Goal: Information Seeking & Learning: Stay updated

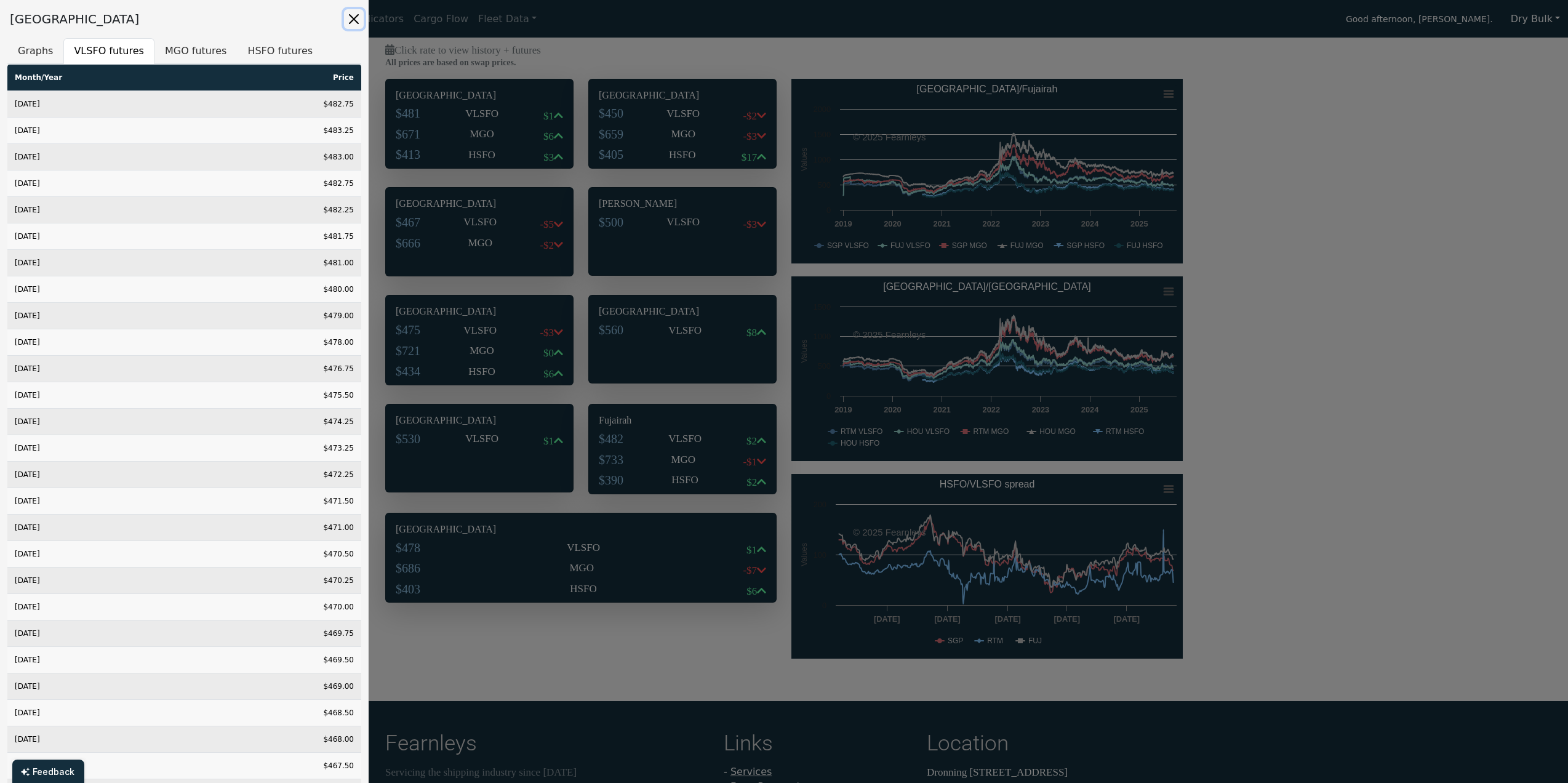
click at [354, 22] on button "Close" at bounding box center [353, 19] width 19 height 19
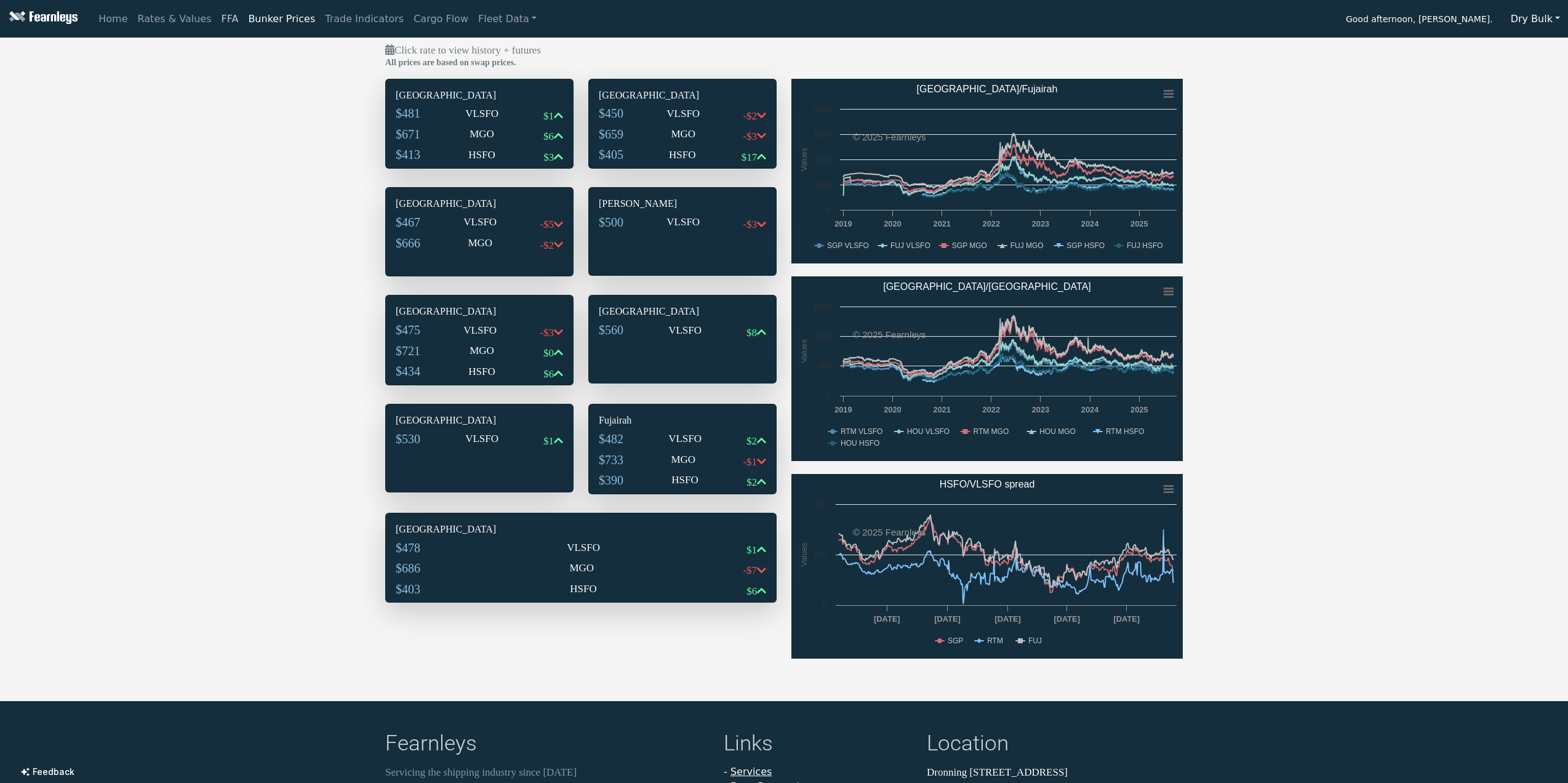
click at [216, 23] on link "FFA" at bounding box center [229, 19] width 27 height 25
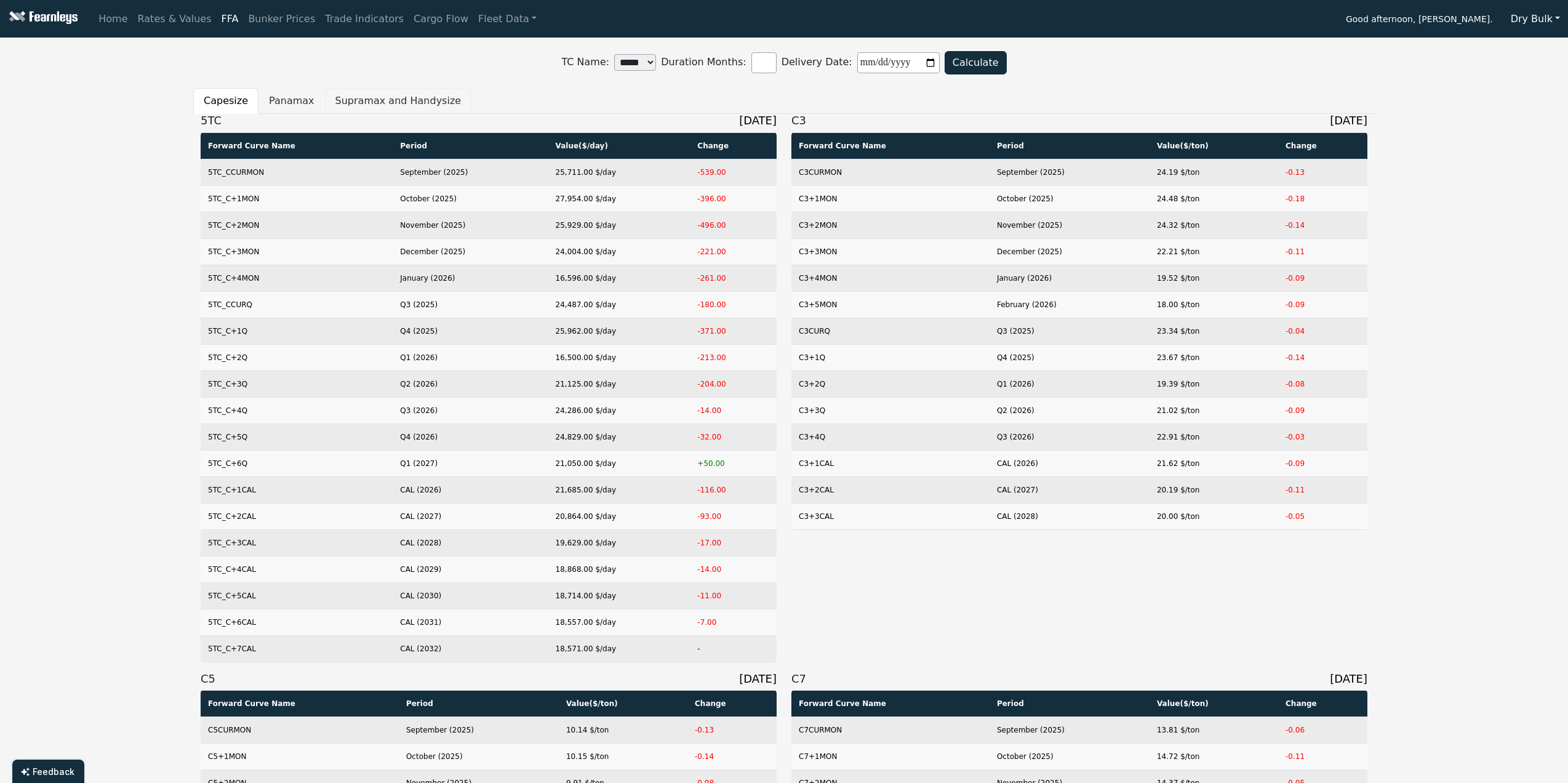
click at [375, 110] on button "Supramax and Handysize" at bounding box center [399, 100] width 147 height 26
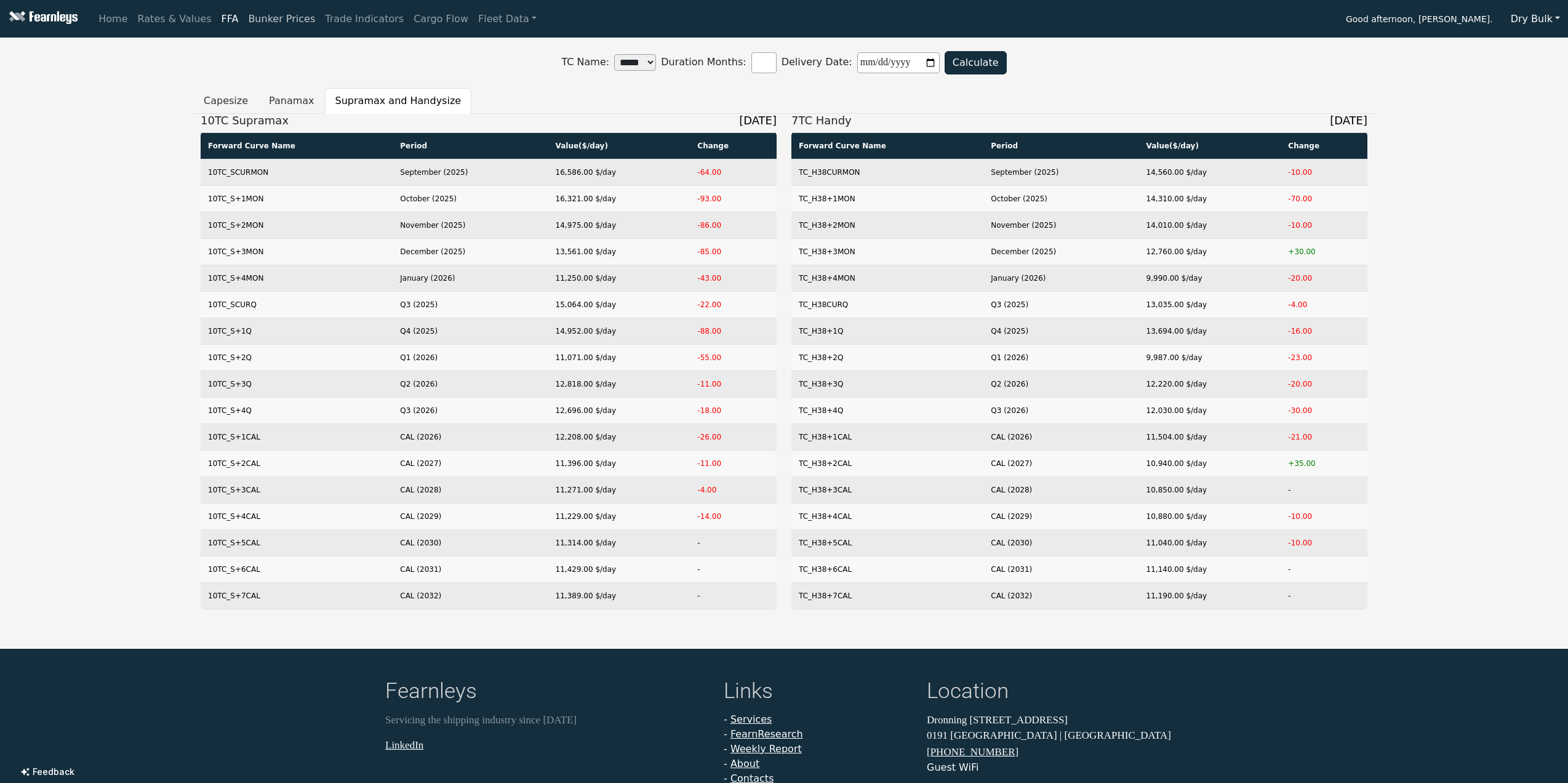
click at [279, 25] on link "Bunker Prices" at bounding box center [281, 19] width 77 height 25
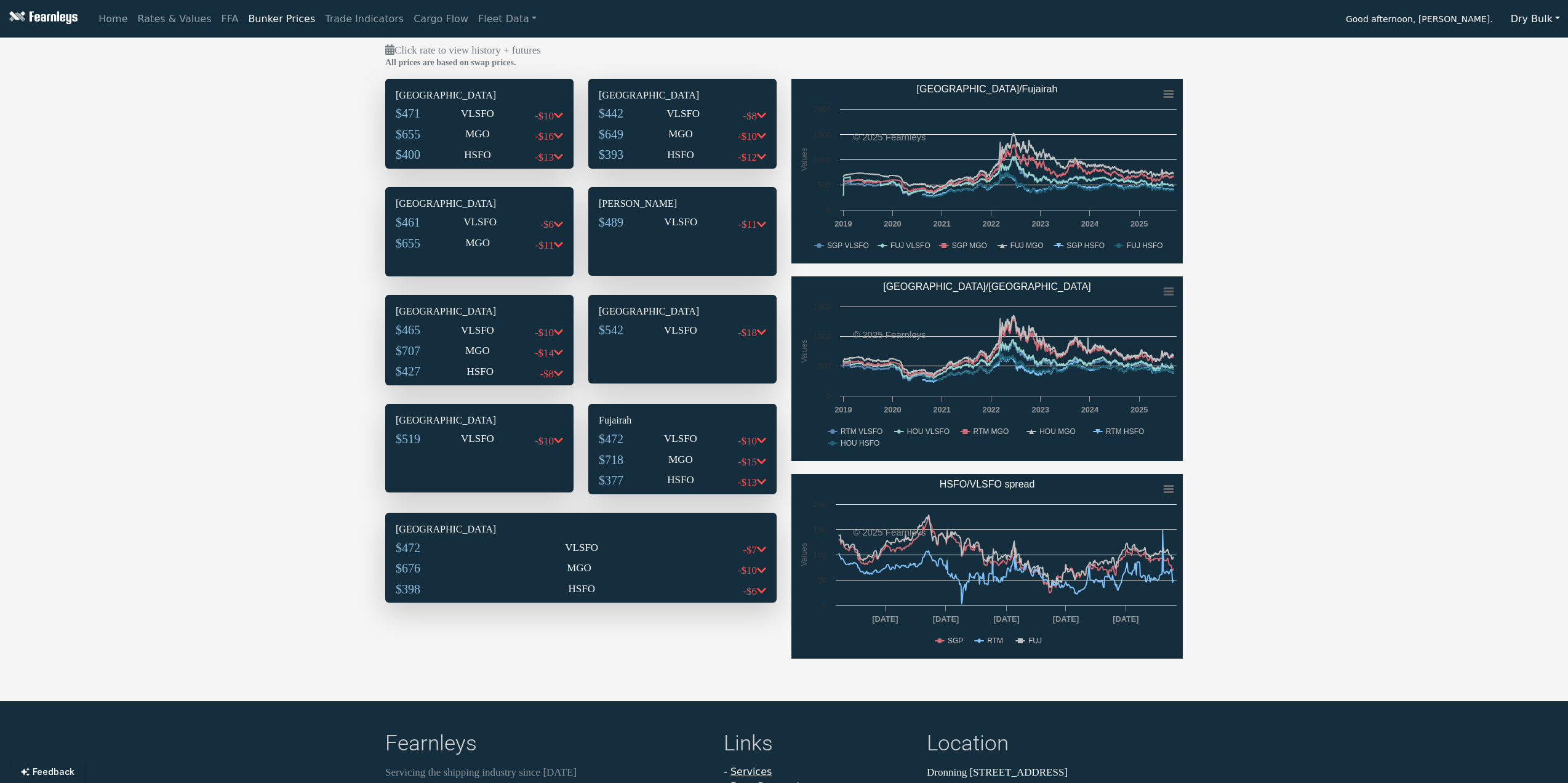
click at [472, 119] on p "VLSFO" at bounding box center [477, 113] width 34 height 16
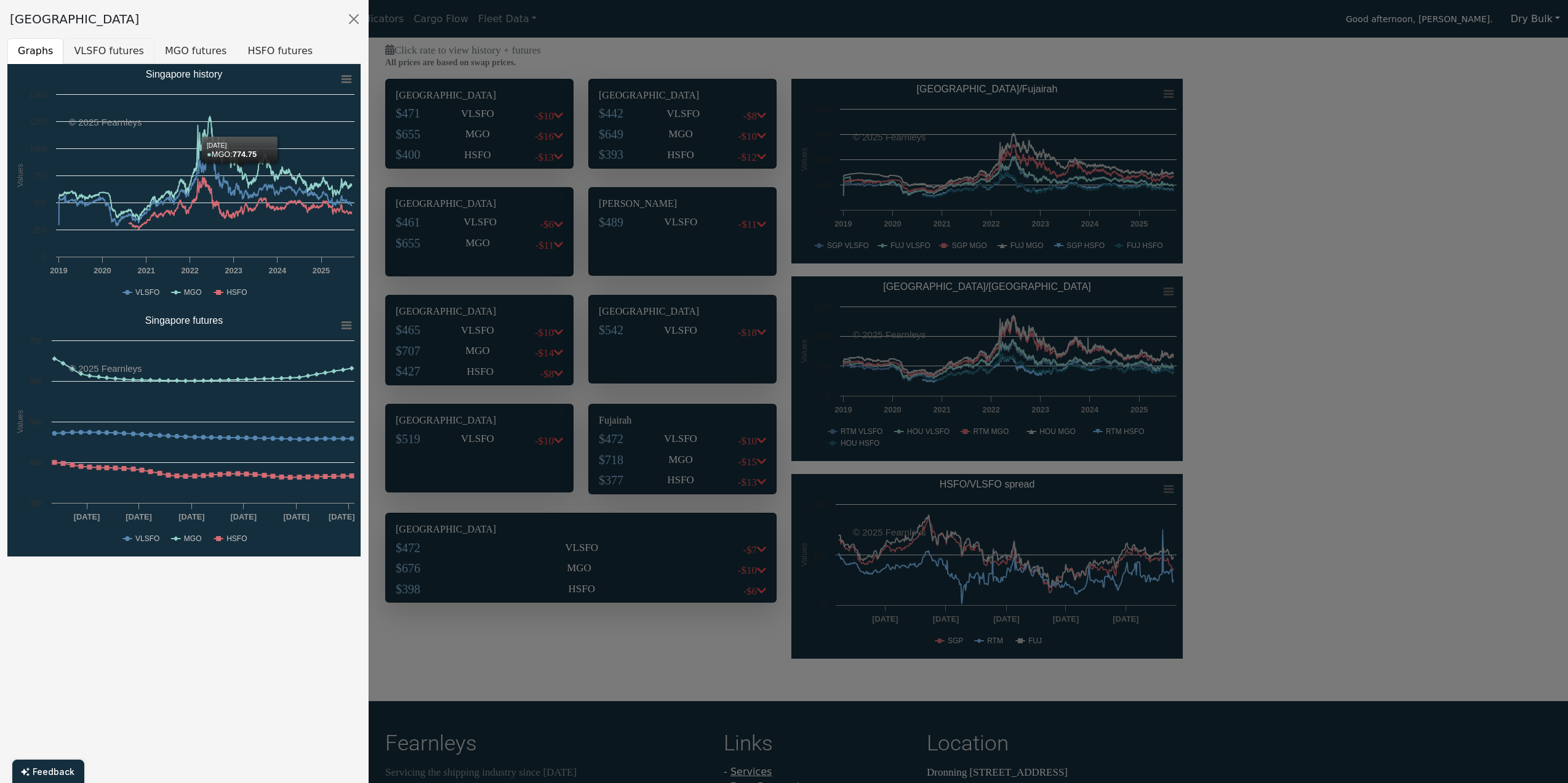
click at [117, 54] on button "VLSFO futures" at bounding box center [109, 50] width 91 height 26
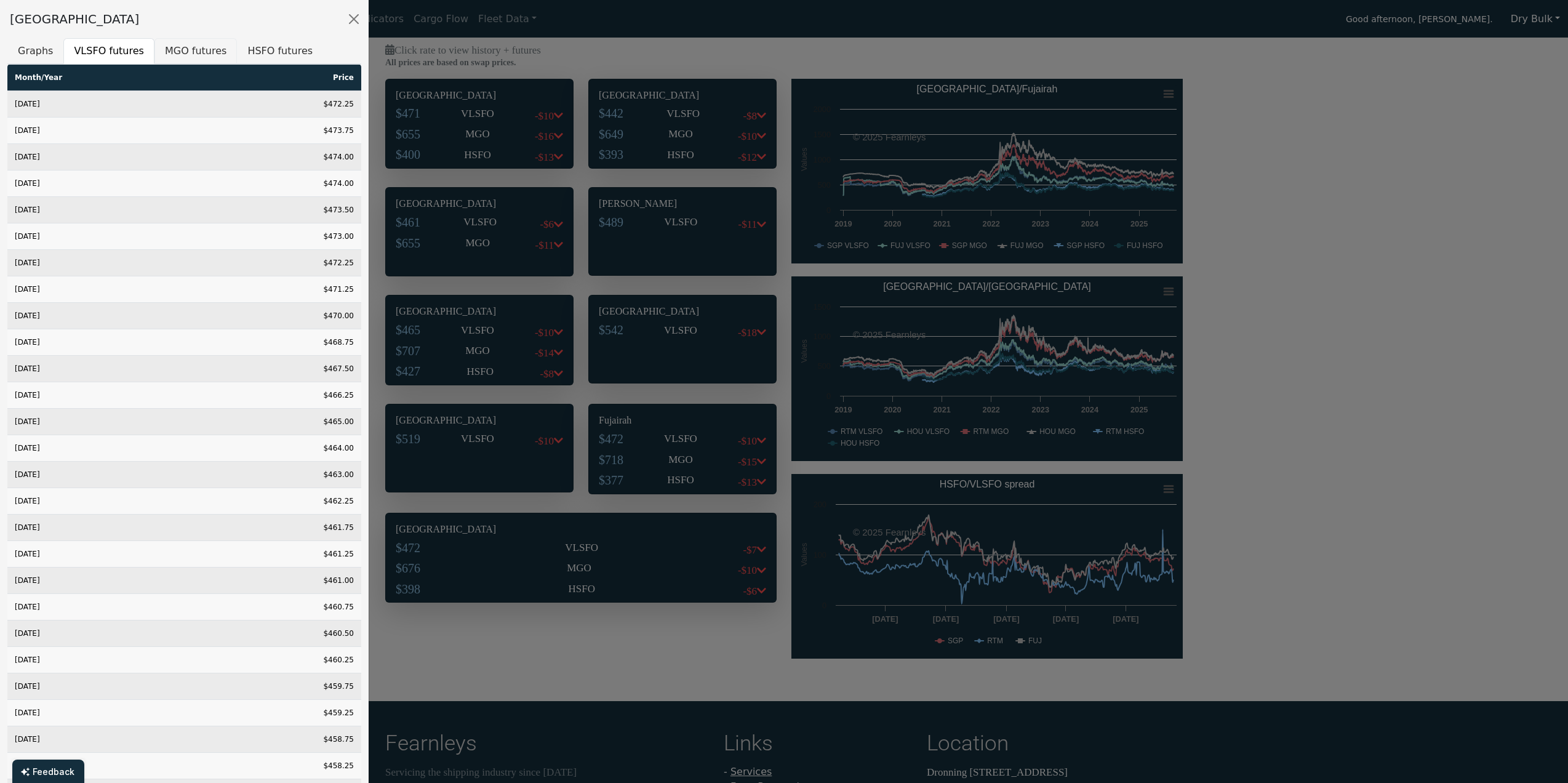
drag, startPoint x: 166, startPoint y: 52, endPoint x: 167, endPoint y: 63, distance: 11.0
click at [166, 52] on button "MGO futures" at bounding box center [195, 50] width 82 height 26
drag, startPoint x: 253, startPoint y: 45, endPoint x: 322, endPoint y: 118, distance: 100.4
click at [253, 45] on button "HSFO futures" at bounding box center [279, 50] width 86 height 26
drag, startPoint x: 360, startPoint y: 18, endPoint x: 545, endPoint y: 231, distance: 282.1
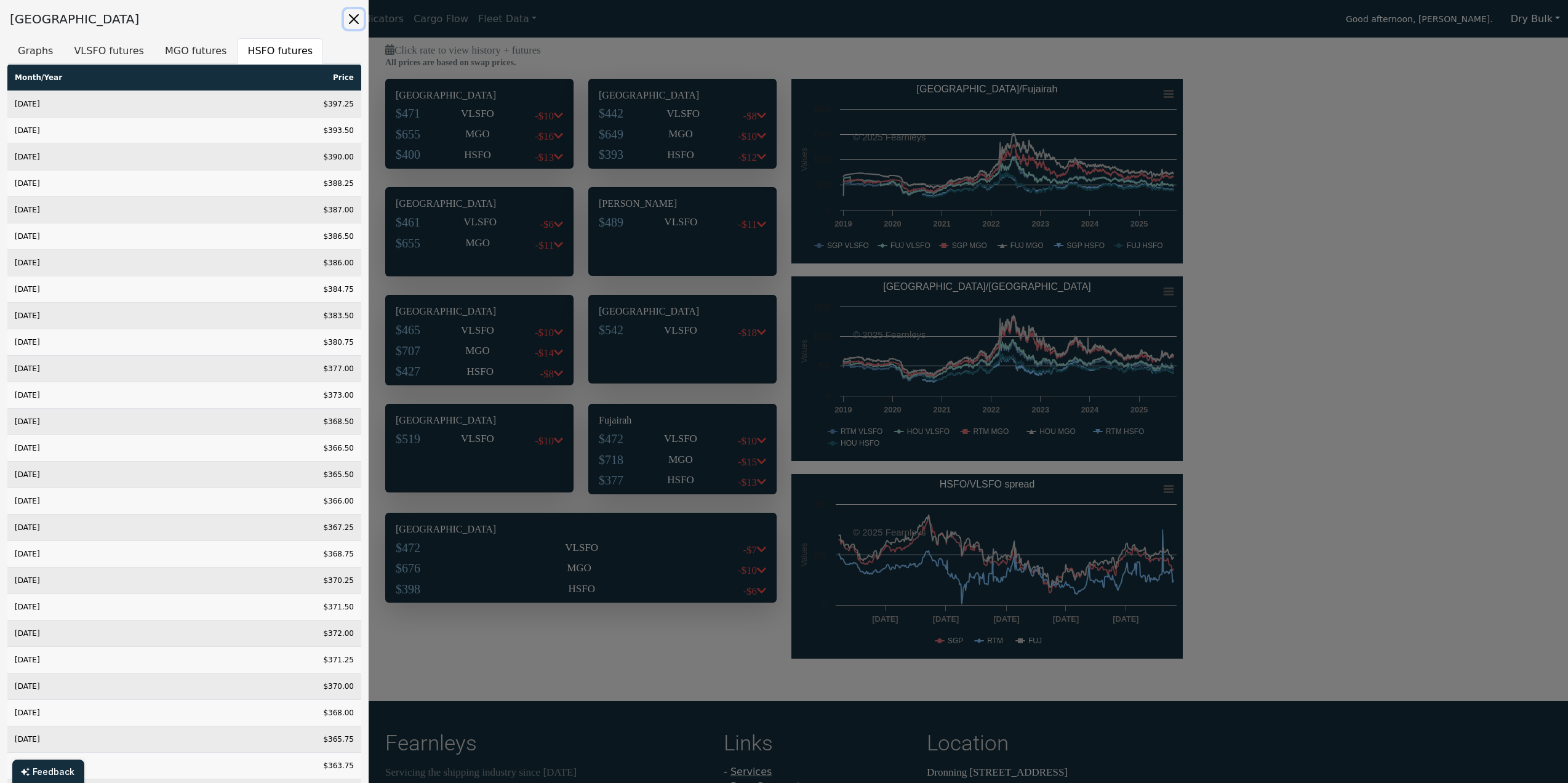
click at [360, 18] on button "Close" at bounding box center [353, 19] width 19 height 19
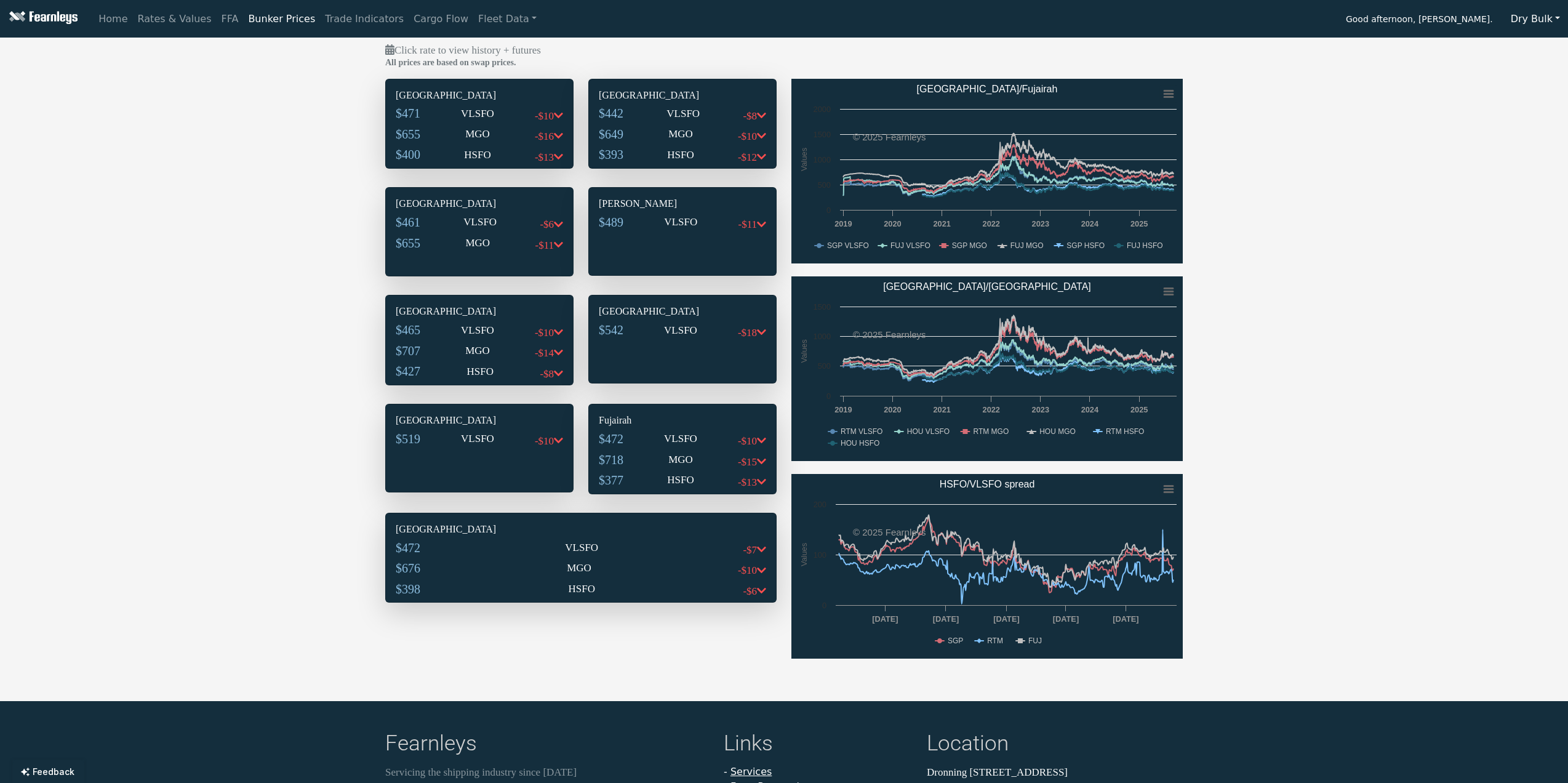
click at [687, 138] on p "MGO" at bounding box center [680, 134] width 25 height 16
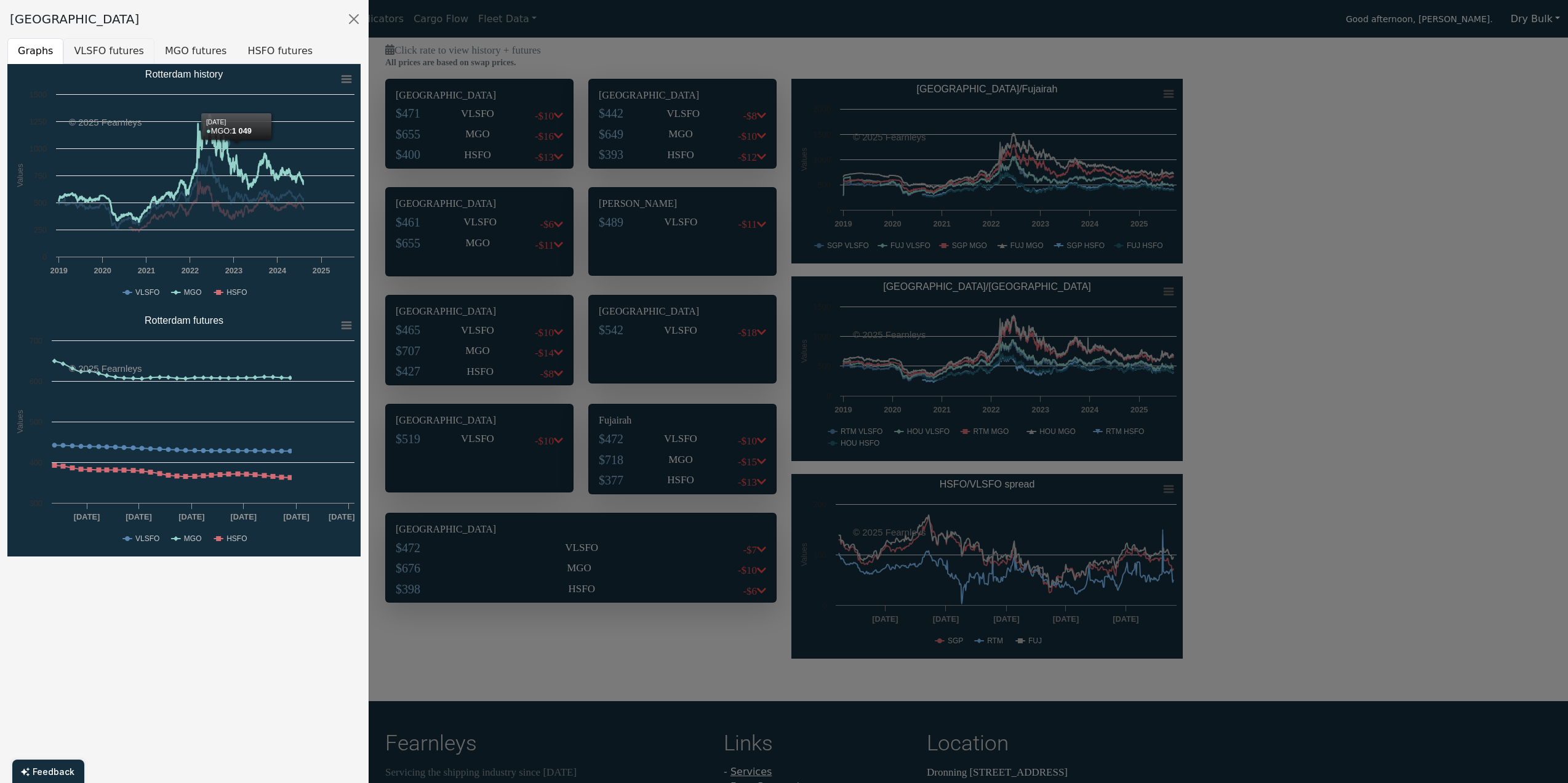
click at [110, 59] on button "VLSFO futures" at bounding box center [109, 50] width 91 height 26
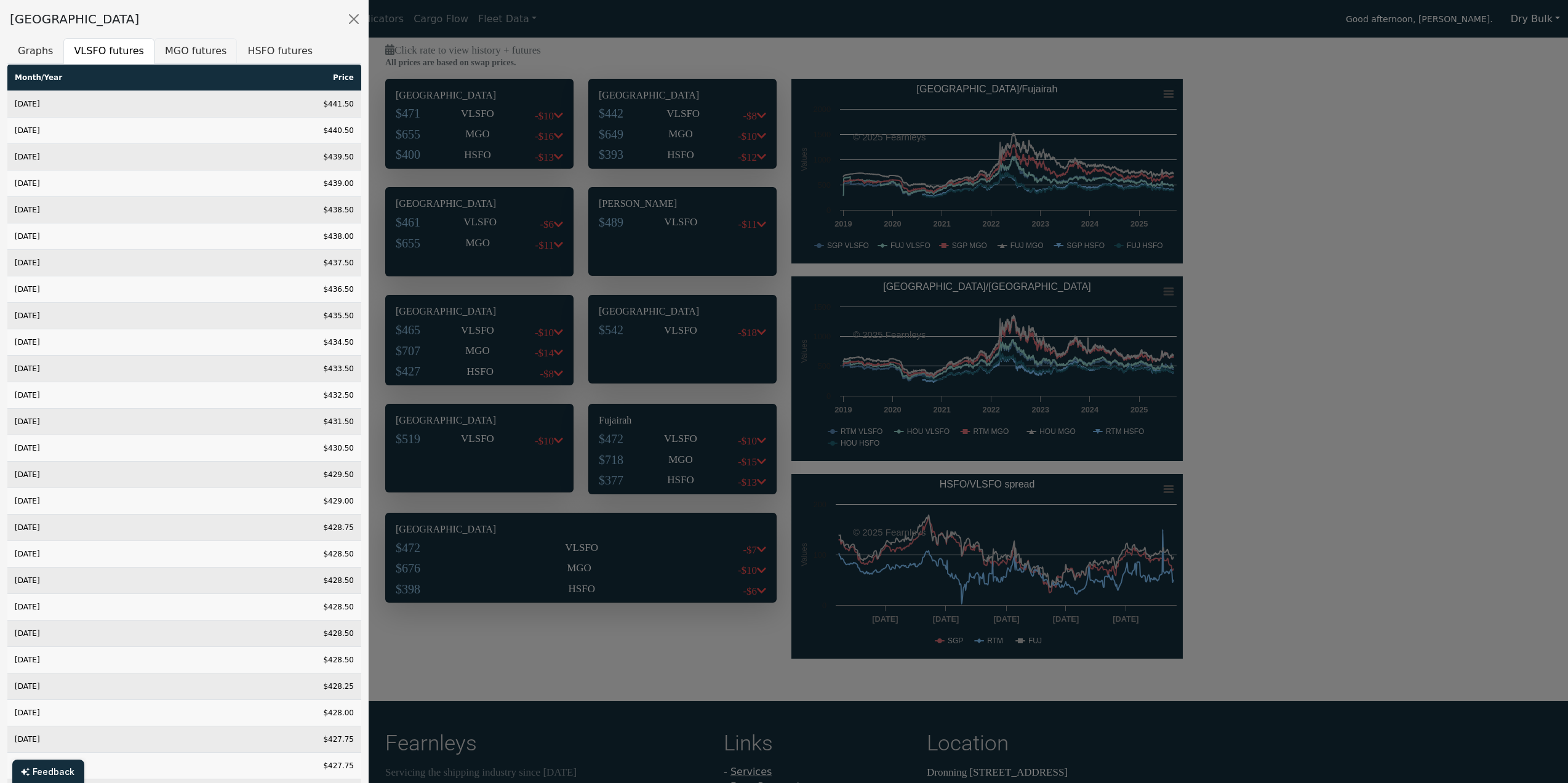
click at [189, 55] on button "MGO futures" at bounding box center [195, 50] width 82 height 26
drag, startPoint x: 273, startPoint y: 57, endPoint x: 284, endPoint y: 69, distance: 16.3
click at [273, 57] on button "HSFO futures" at bounding box center [279, 50] width 86 height 26
click at [361, 19] on button "Close" at bounding box center [353, 19] width 19 height 19
